Goal: Task Accomplishment & Management: Manage account settings

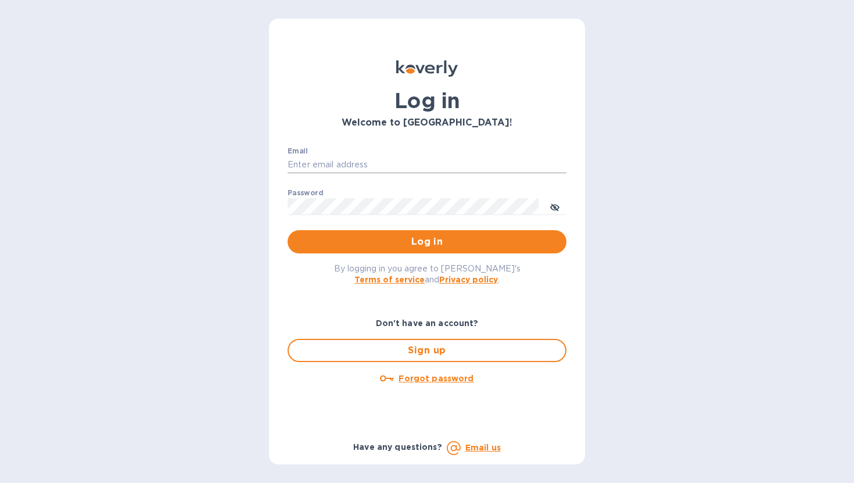
click at [457, 156] on input "Email" at bounding box center [427, 164] width 279 height 17
type input "[EMAIL_ADDRESS][DOMAIN_NAME]"
click at [288, 230] on button "Log in" at bounding box center [427, 241] width 279 height 23
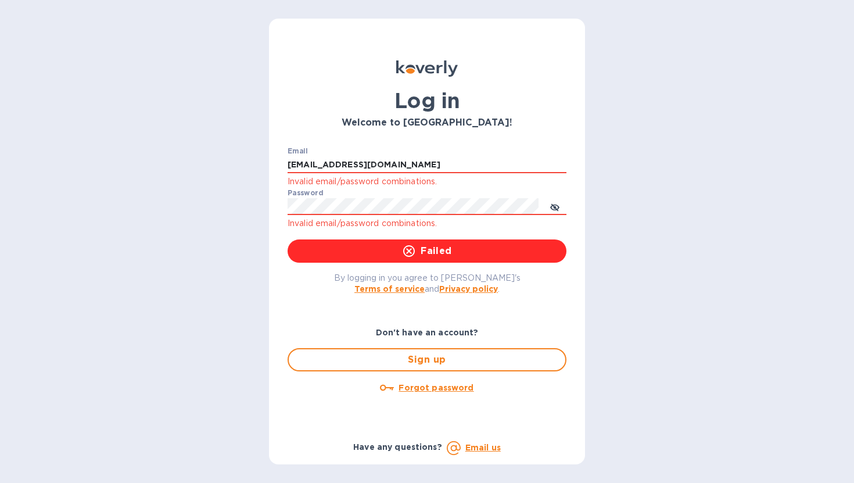
click at [412, 396] on div "Forgot password" at bounding box center [427, 387] width 288 height 23
click at [414, 387] on u "Forgot password" at bounding box center [436, 387] width 75 height 9
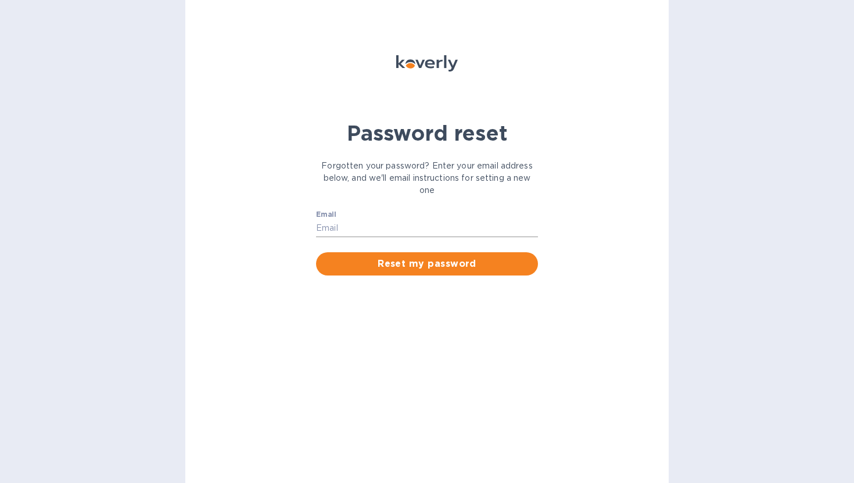
click at [378, 230] on input "Email" at bounding box center [427, 228] width 222 height 17
type input "[EMAIL_ADDRESS][DOMAIN_NAME]"
click at [316, 252] on button "Reset my password" at bounding box center [427, 263] width 222 height 23
